Goal: Task Accomplishment & Management: Manage account settings

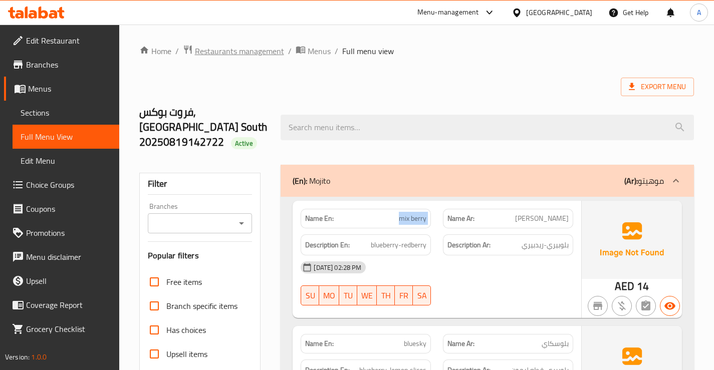
click at [230, 50] on span "Restaurants management" at bounding box center [239, 51] width 89 height 12
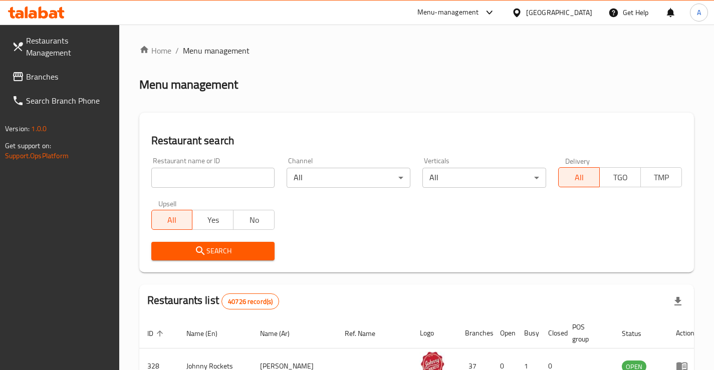
click at [84, 72] on span "Branches" at bounding box center [68, 77] width 85 height 12
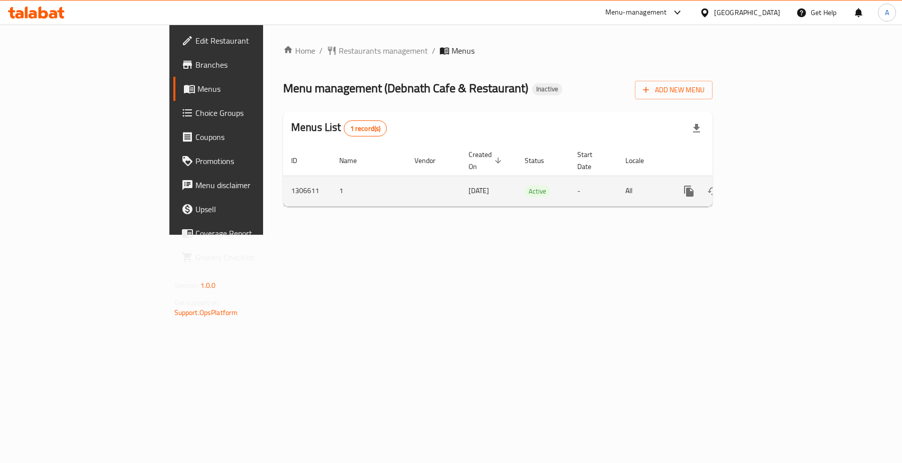
click at [767, 185] on icon "enhanced table" at bounding box center [761, 191] width 12 height 12
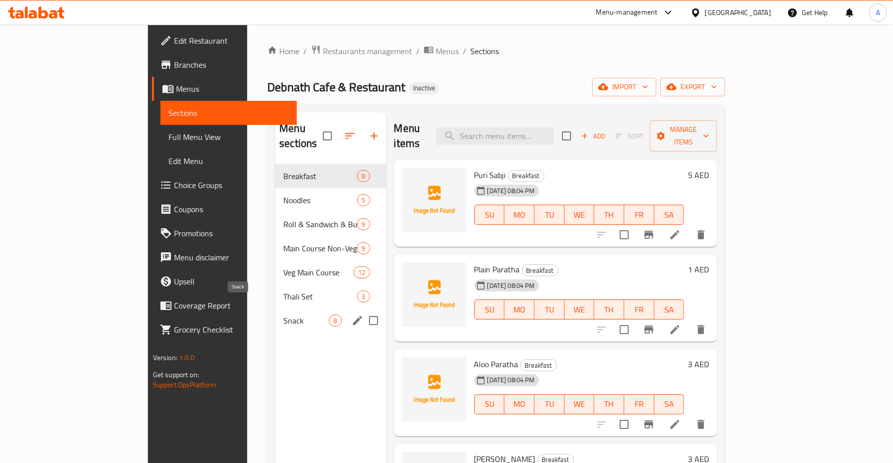
click at [275, 312] on div "Snack 8" at bounding box center [330, 320] width 110 height 24
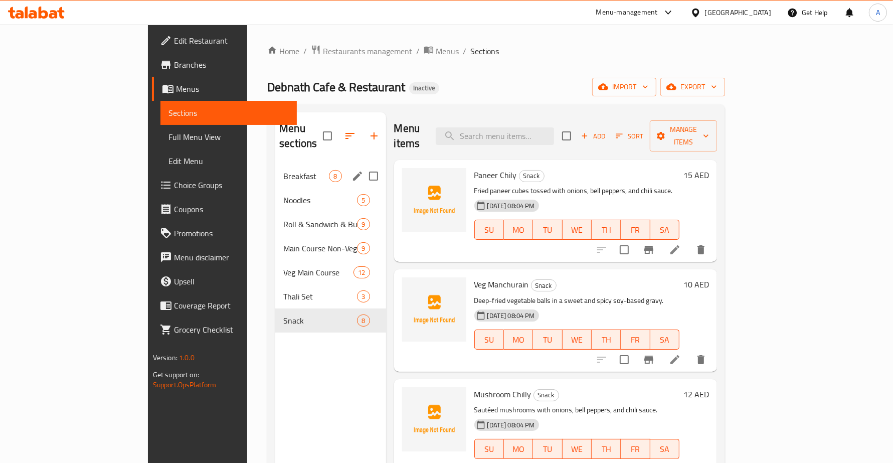
click at [283, 170] on span "Breakfast" at bounding box center [306, 176] width 46 height 12
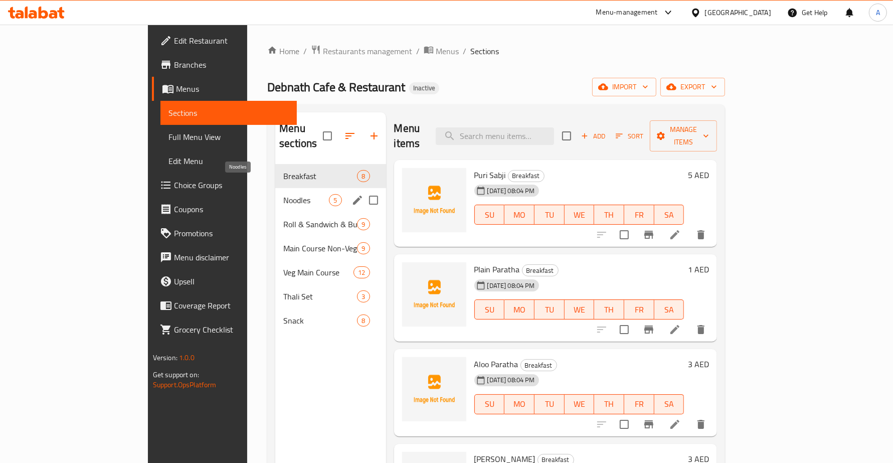
click at [283, 194] on span "Noodles" at bounding box center [306, 200] width 46 height 12
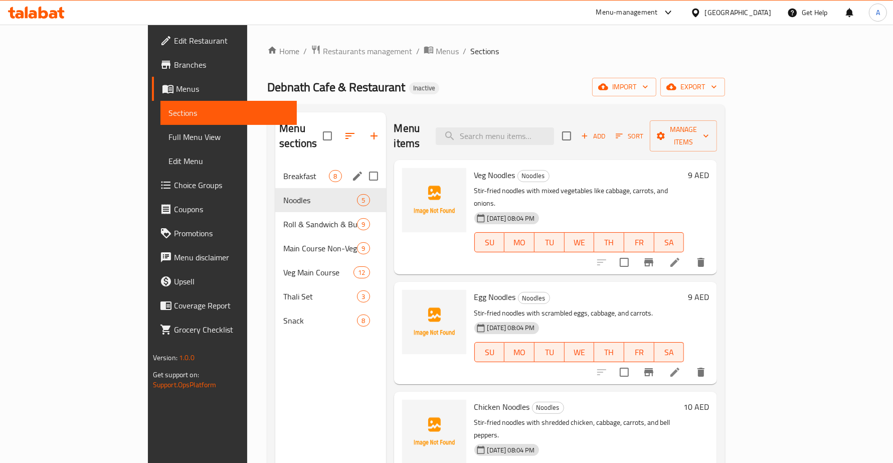
click at [275, 164] on div "Breakfast 8" at bounding box center [330, 176] width 110 height 24
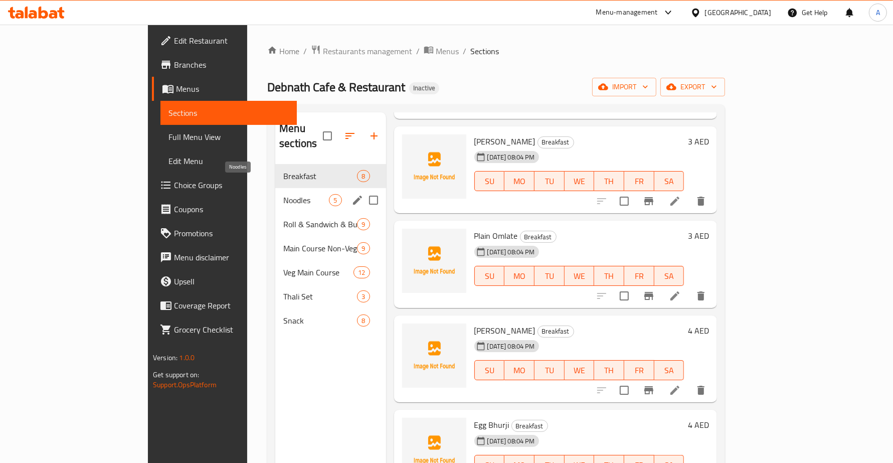
click at [283, 194] on span "Noodles" at bounding box center [306, 200] width 46 height 12
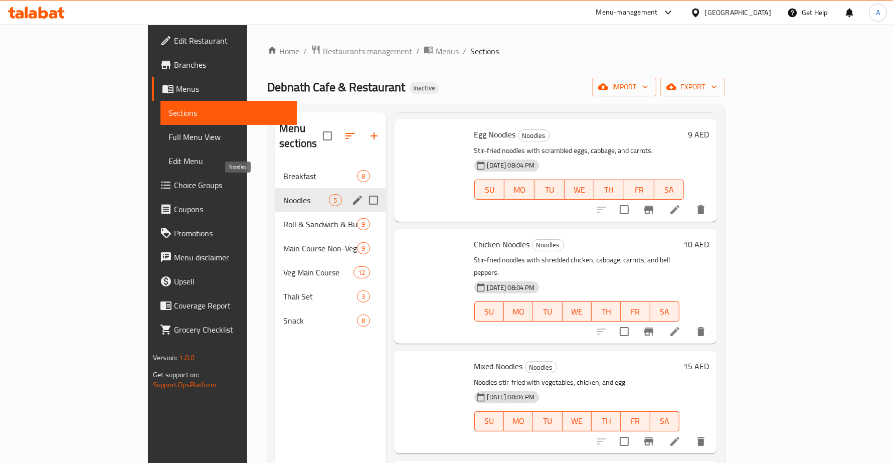
scroll to position [109, 0]
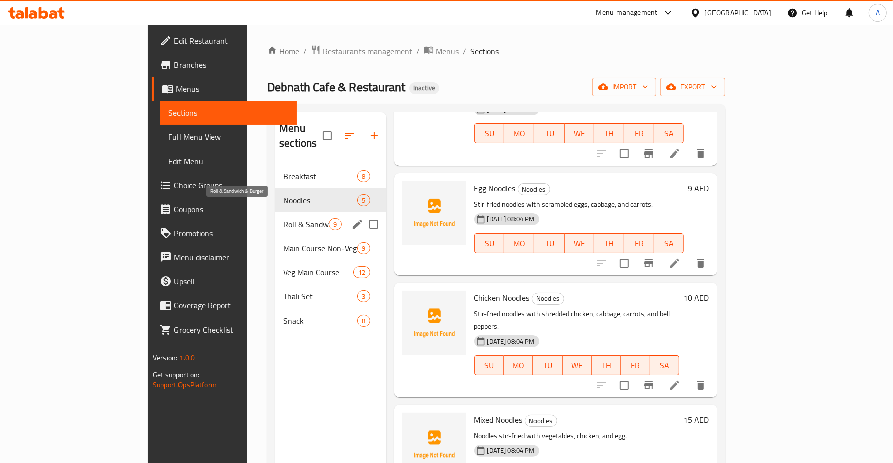
click at [283, 218] on span "Roll & Sandwich & Burger" at bounding box center [306, 224] width 46 height 12
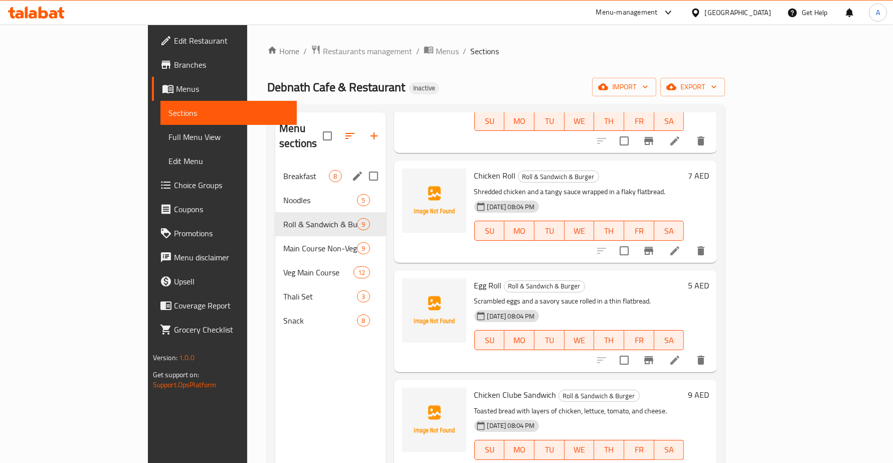
click at [283, 170] on span "Breakfast" at bounding box center [306, 176] width 46 height 12
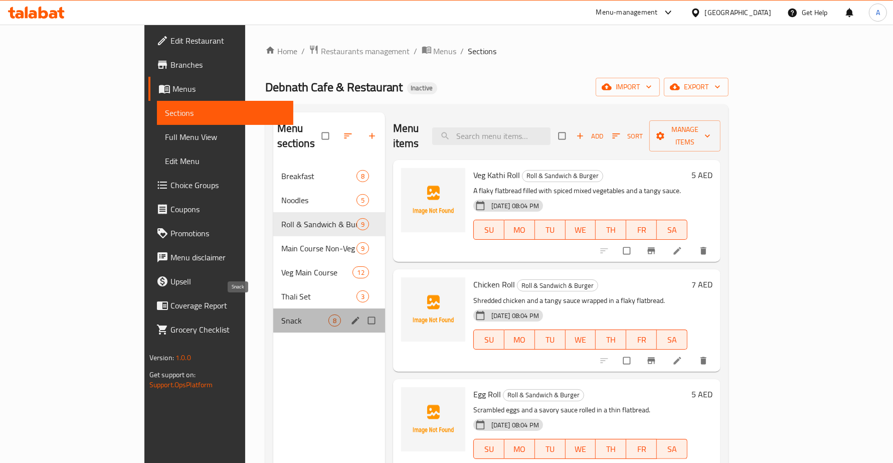
click at [281, 314] on span "Snack" at bounding box center [304, 320] width 47 height 12
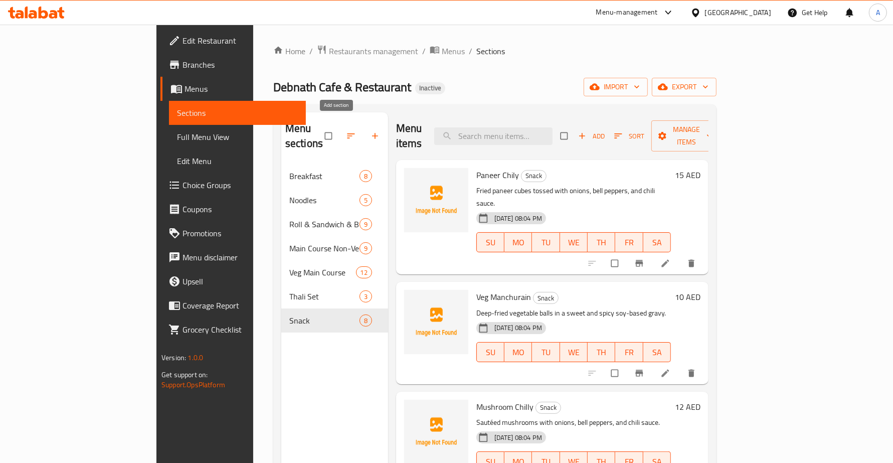
click at [370, 131] on icon "button" at bounding box center [375, 136] width 10 height 10
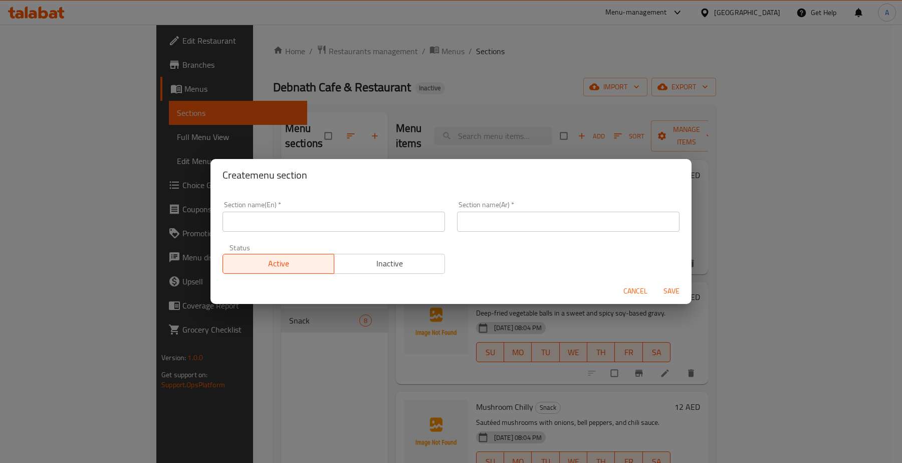
click at [326, 217] on input "text" at bounding box center [334, 222] width 223 height 20
paste input "Rice & Biryani"
type input "Rice & Biryani"
click at [485, 221] on input "text" at bounding box center [568, 222] width 223 height 20
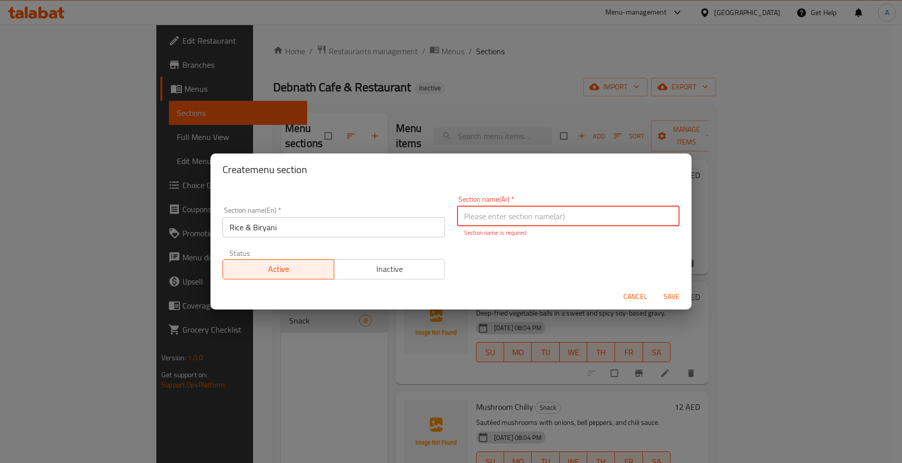
paste input "الأرز والبرياني"
type input "الأرز والبرياني"
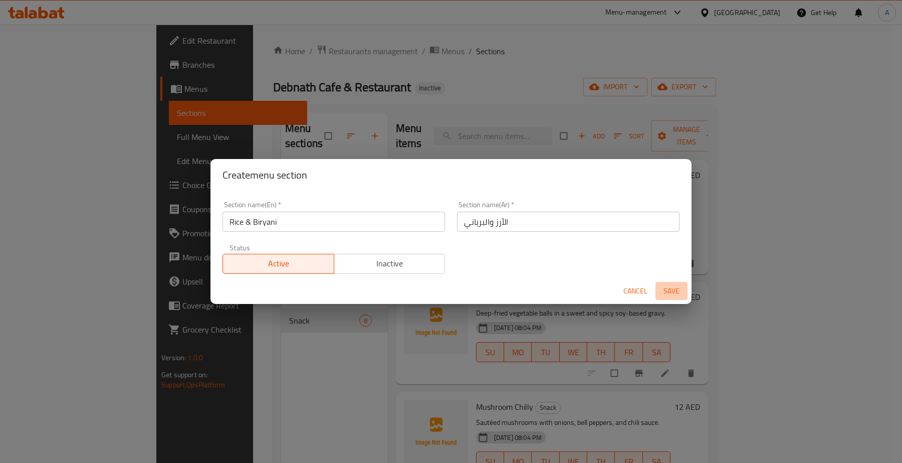
drag, startPoint x: 665, startPoint y: 294, endPoint x: 652, endPoint y: 289, distance: 13.3
click at [665, 293] on span "Save" at bounding box center [672, 291] width 24 height 13
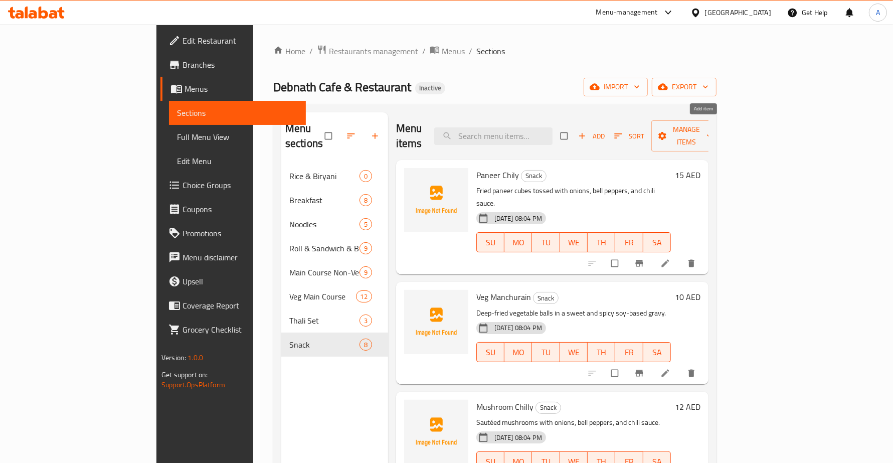
click at [607, 136] on button "Add" at bounding box center [591, 136] width 32 height 16
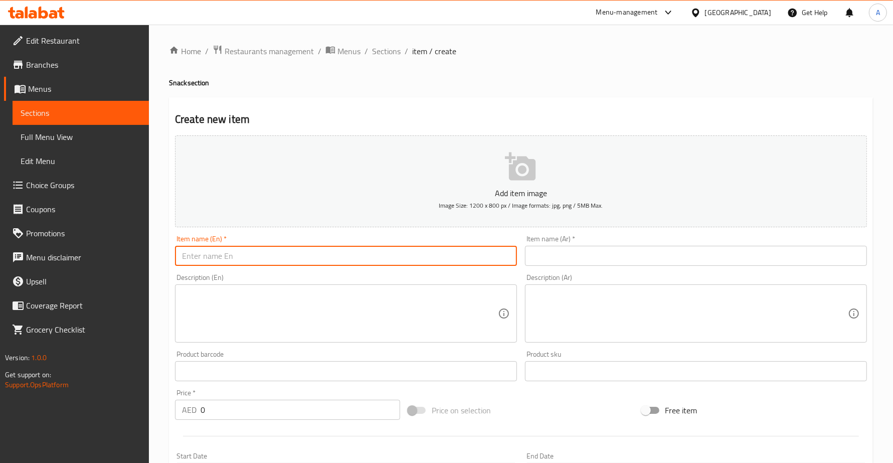
click at [267, 258] on input "text" at bounding box center [346, 256] width 342 height 20
paste input "Fries"
type input "Fries"
click at [587, 258] on input "text" at bounding box center [696, 256] width 342 height 20
type input "f"
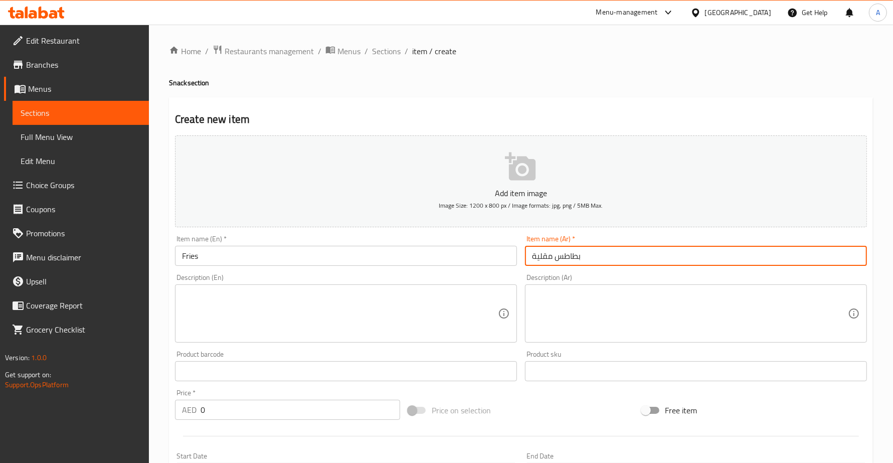
click at [537, 262] on input "بطاطس مقلية" at bounding box center [696, 256] width 342 height 20
type input "بطاطس مقلية"
click at [500, 274] on div "Description (En) Description (En)" at bounding box center [346, 308] width 342 height 69
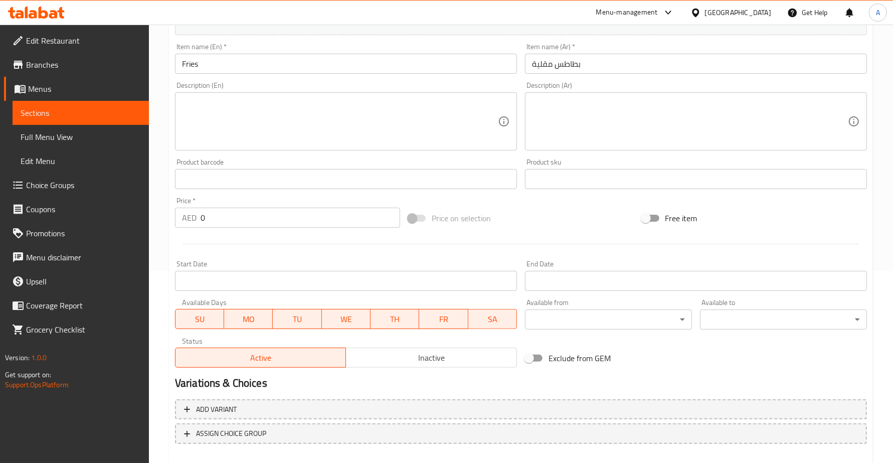
scroll to position [244, 0]
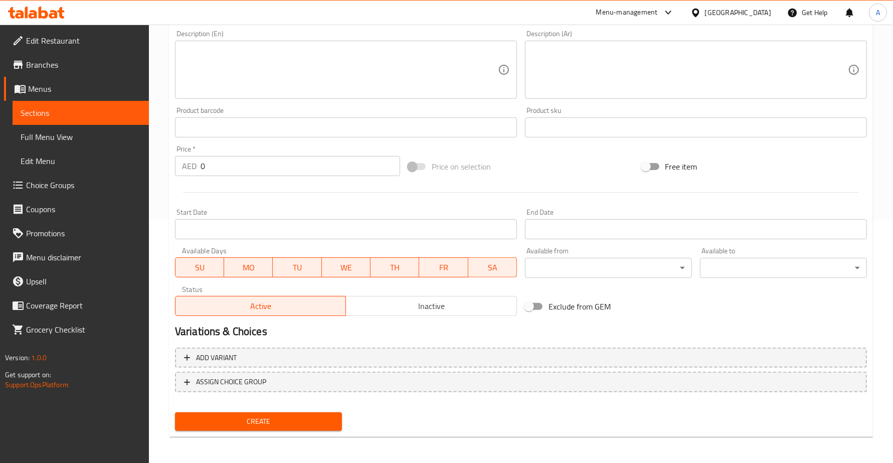
drag, startPoint x: 220, startPoint y: 164, endPoint x: 175, endPoint y: 168, distance: 44.3
click at [176, 168] on div "AED 0 Price *" at bounding box center [287, 166] width 225 height 20
type input "5"
click at [250, 421] on span "Create" at bounding box center [258, 421] width 151 height 13
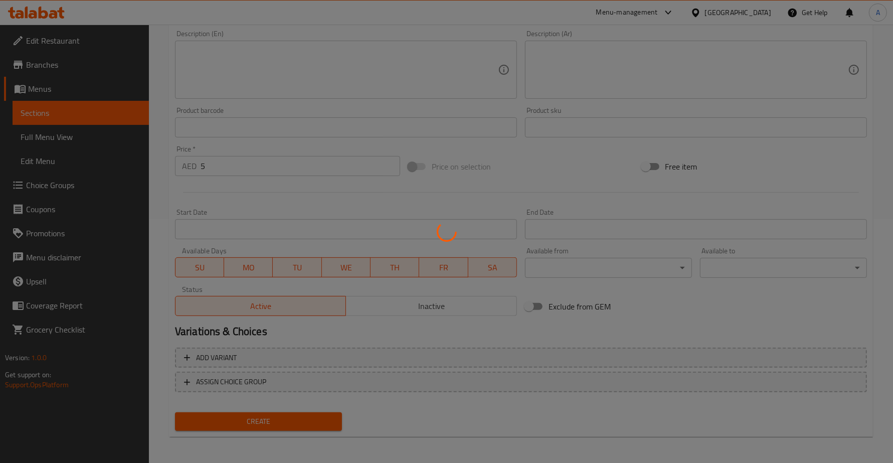
type input "0"
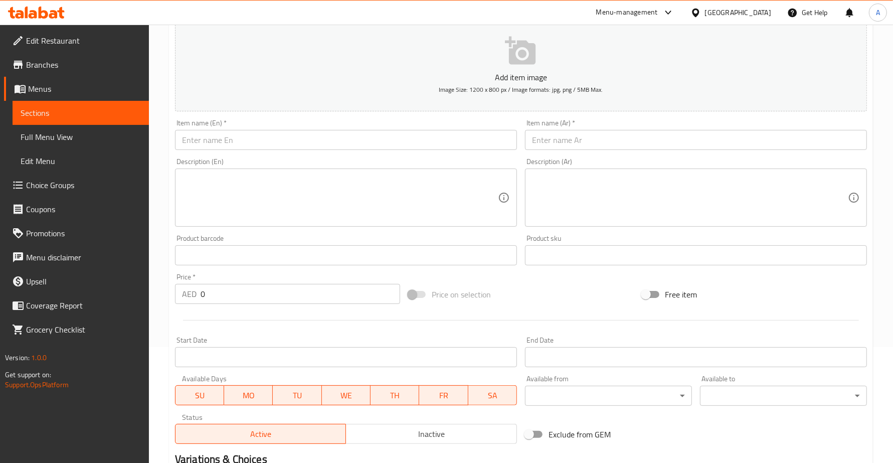
scroll to position [0, 0]
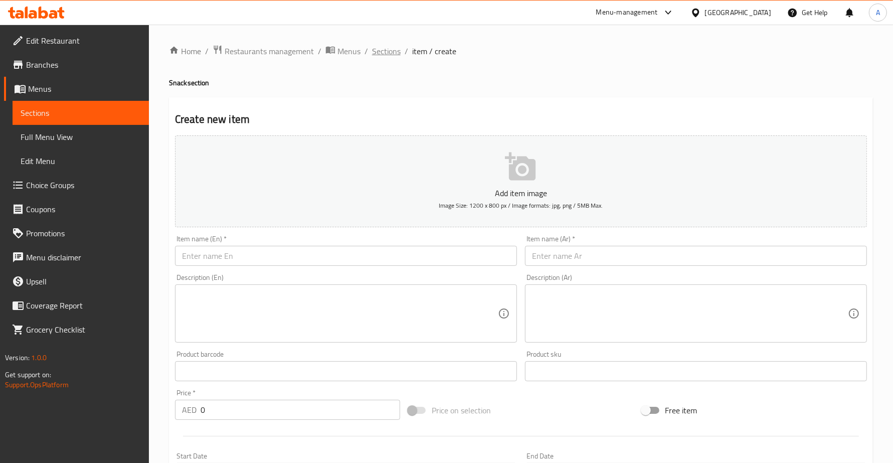
click at [384, 52] on span "Sections" at bounding box center [386, 51] width 29 height 12
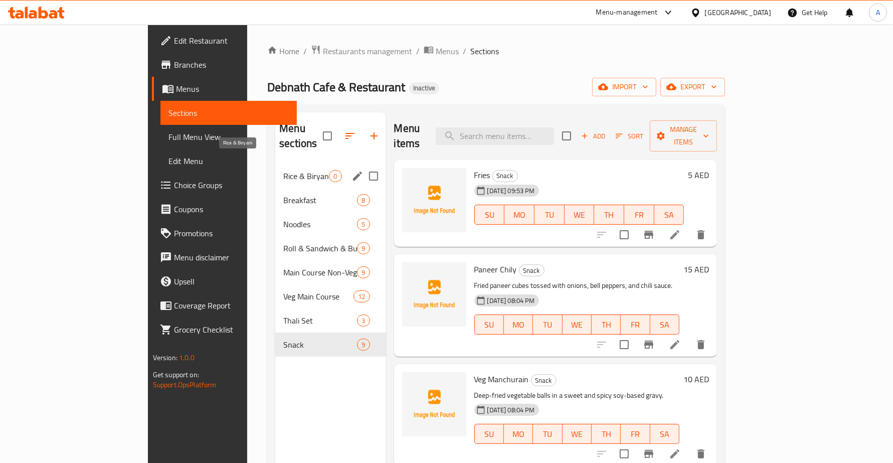
click at [283, 170] on span "Rice & Biryani" at bounding box center [306, 176] width 46 height 12
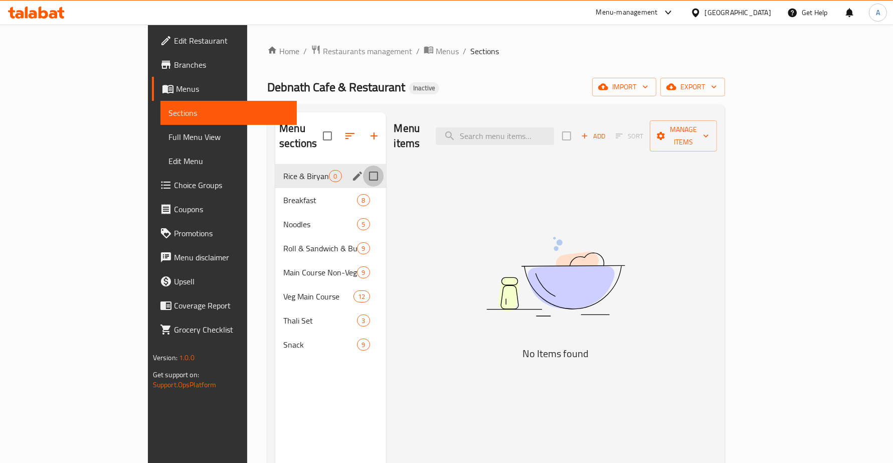
click at [363, 165] on input "Menu sections" at bounding box center [373, 175] width 21 height 21
checkbox input "true"
click at [339, 131] on icon "button" at bounding box center [343, 135] width 9 height 9
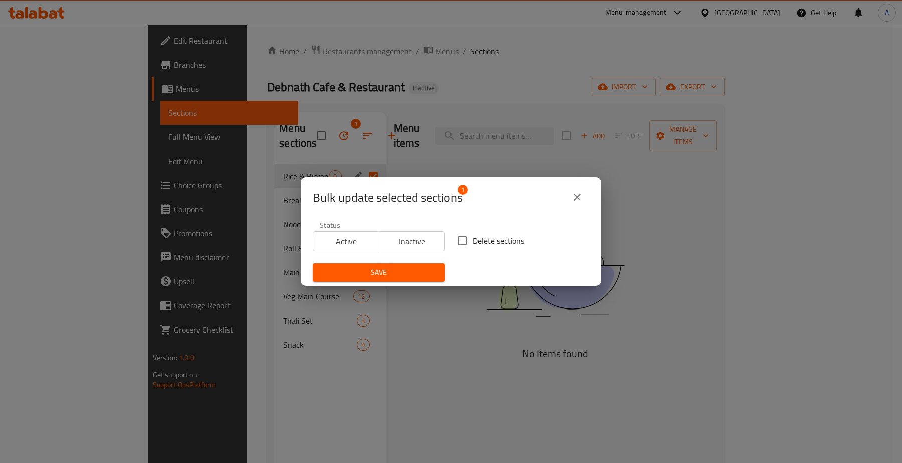
click at [478, 239] on span "Delete sections" at bounding box center [499, 241] width 52 height 12
click at [473, 239] on input "Delete sections" at bounding box center [462, 240] width 21 height 21
checkbox input "true"
click at [412, 272] on span "Save" at bounding box center [379, 272] width 116 height 13
